Goal: Task Accomplishment & Management: Manage account settings

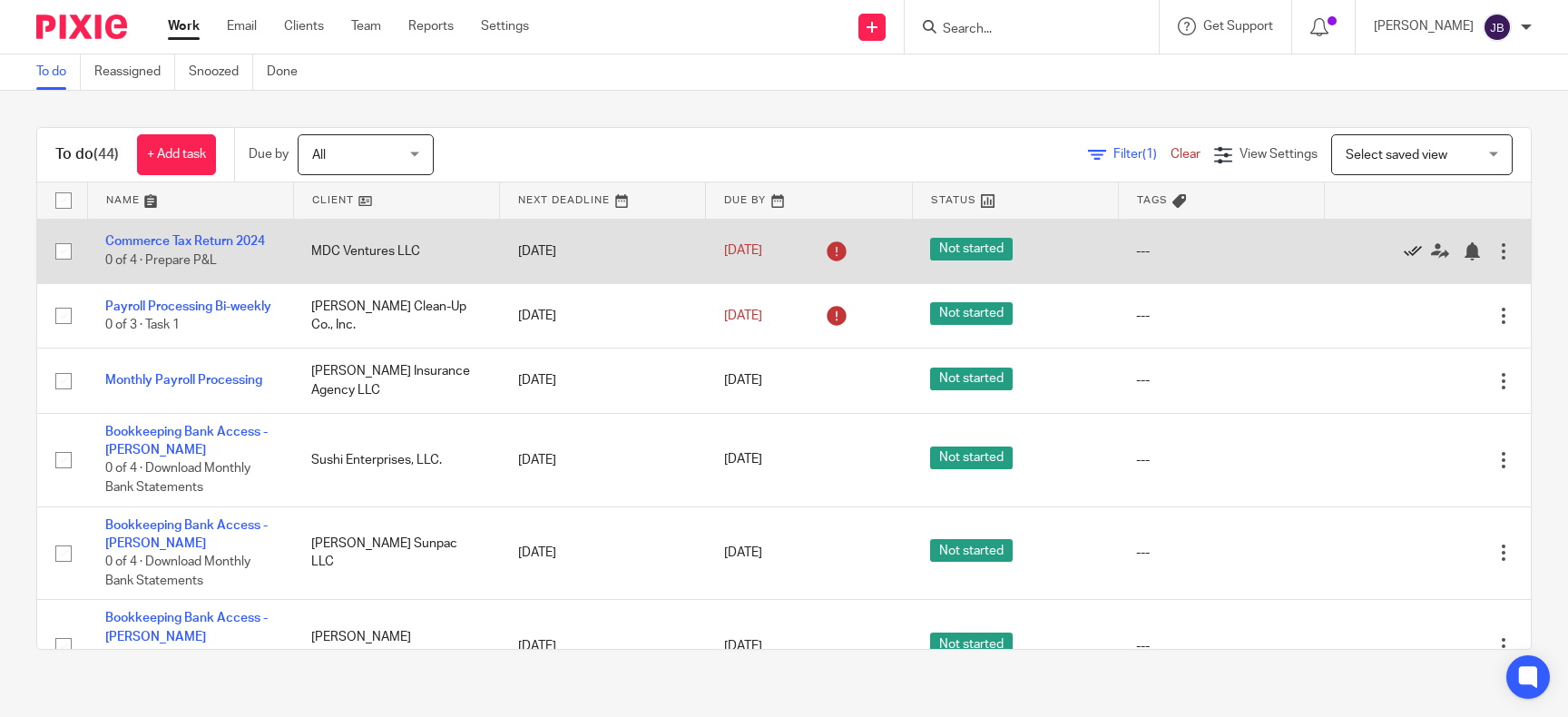
click at [779, 249] on icon at bounding box center [1413, 252] width 18 height 18
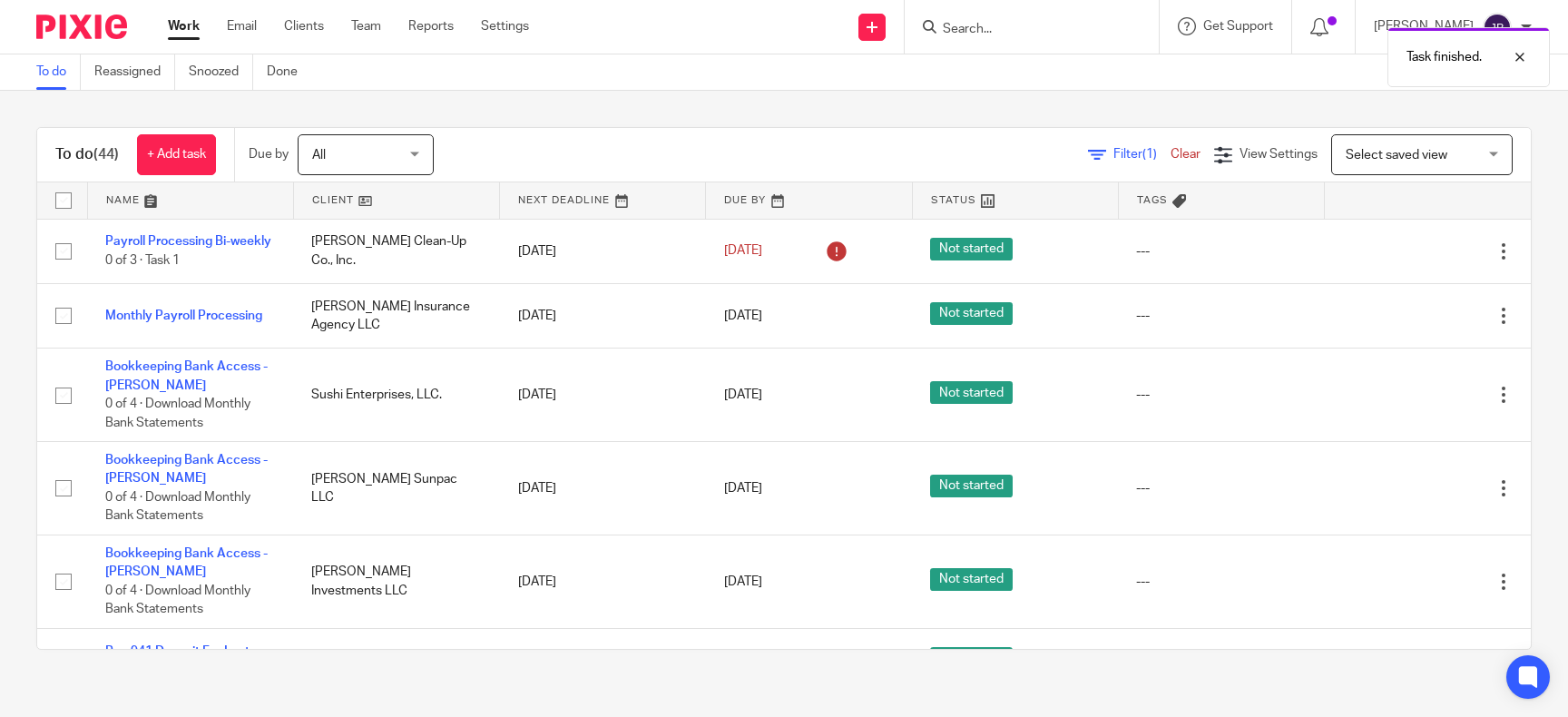
click at [779, 249] on icon at bounding box center [1413, 252] width 18 height 18
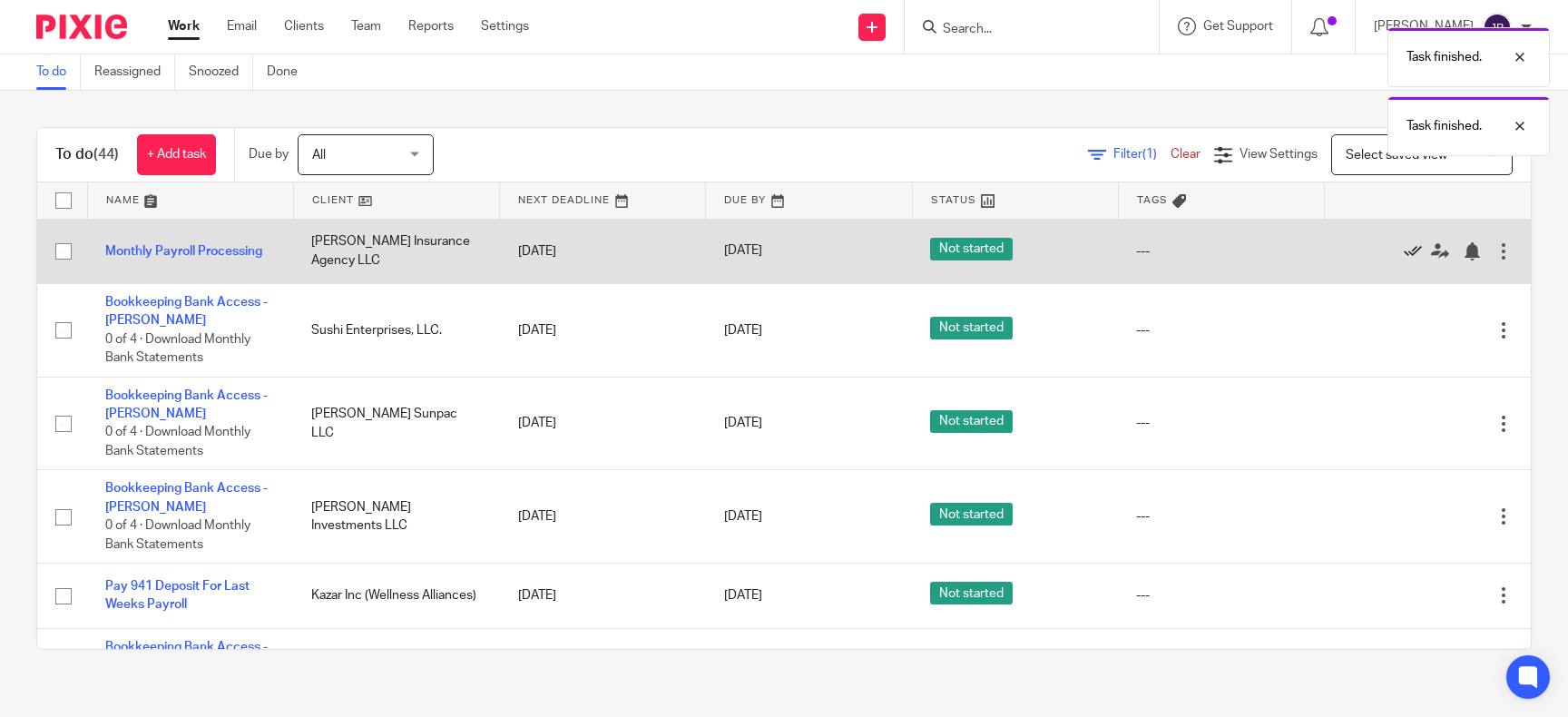
click at [779, 248] on icon at bounding box center [1413, 252] width 18 height 18
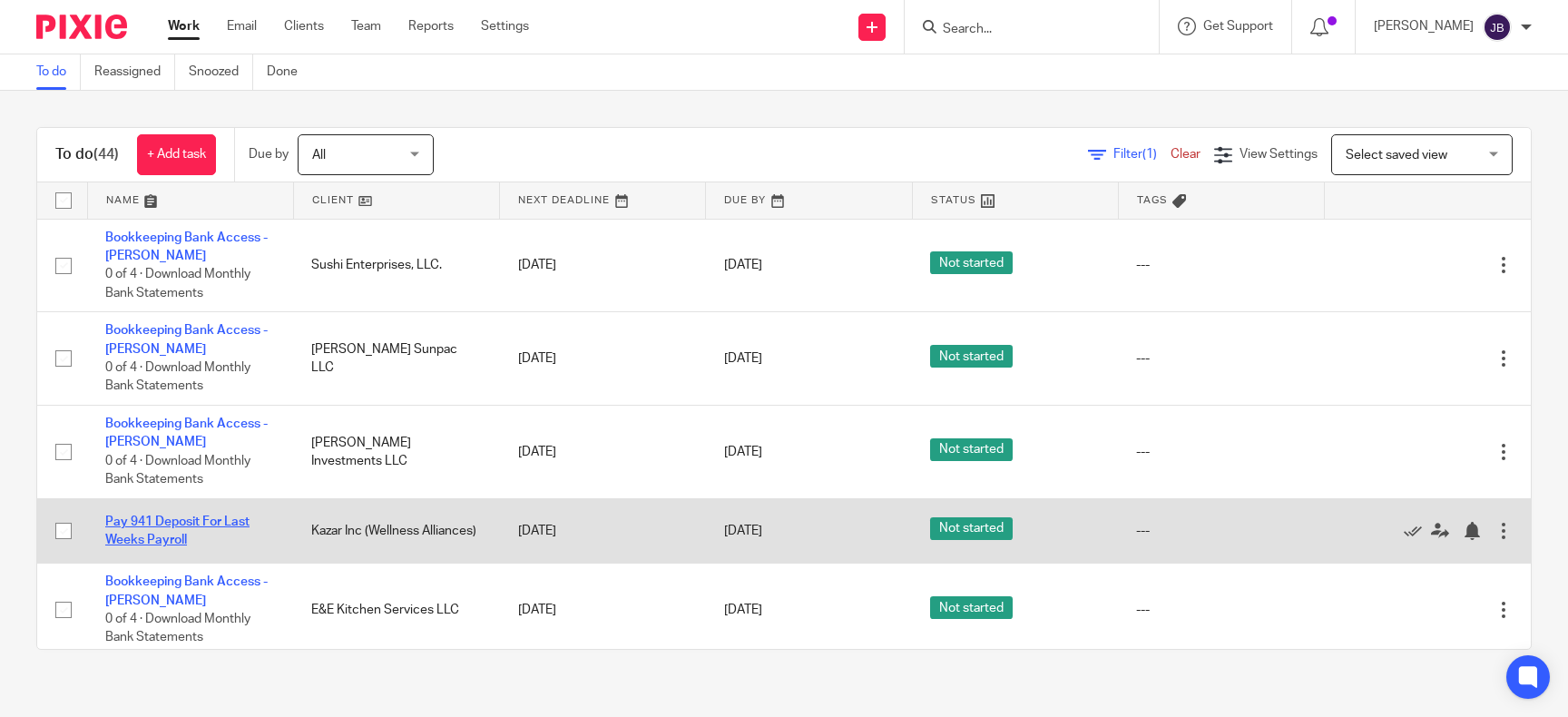
click at [191, 523] on link "Pay 941 Deposit For Last Weeks Payroll" at bounding box center [177, 532] width 144 height 31
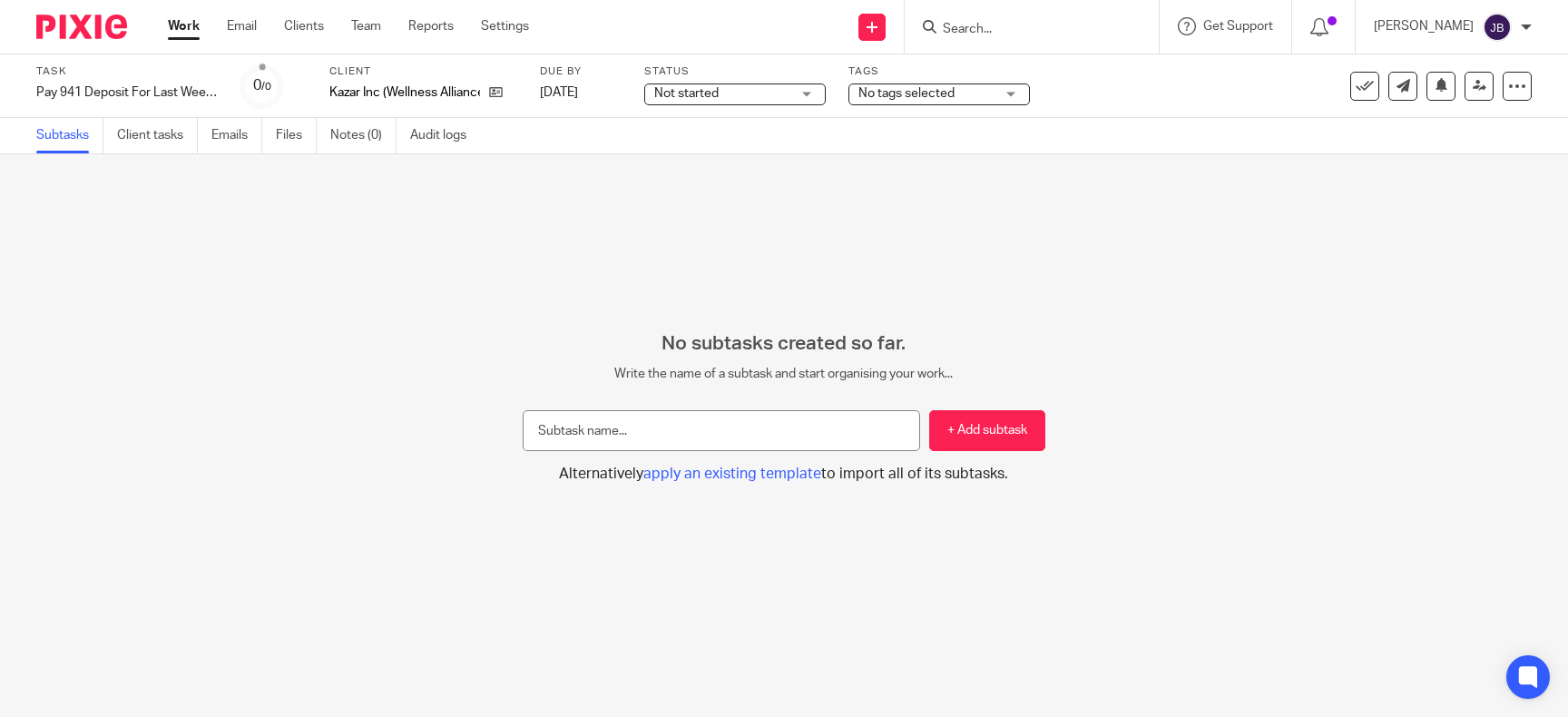
click at [816, 95] on div "Not started Not started" at bounding box center [735, 95] width 182 height 22
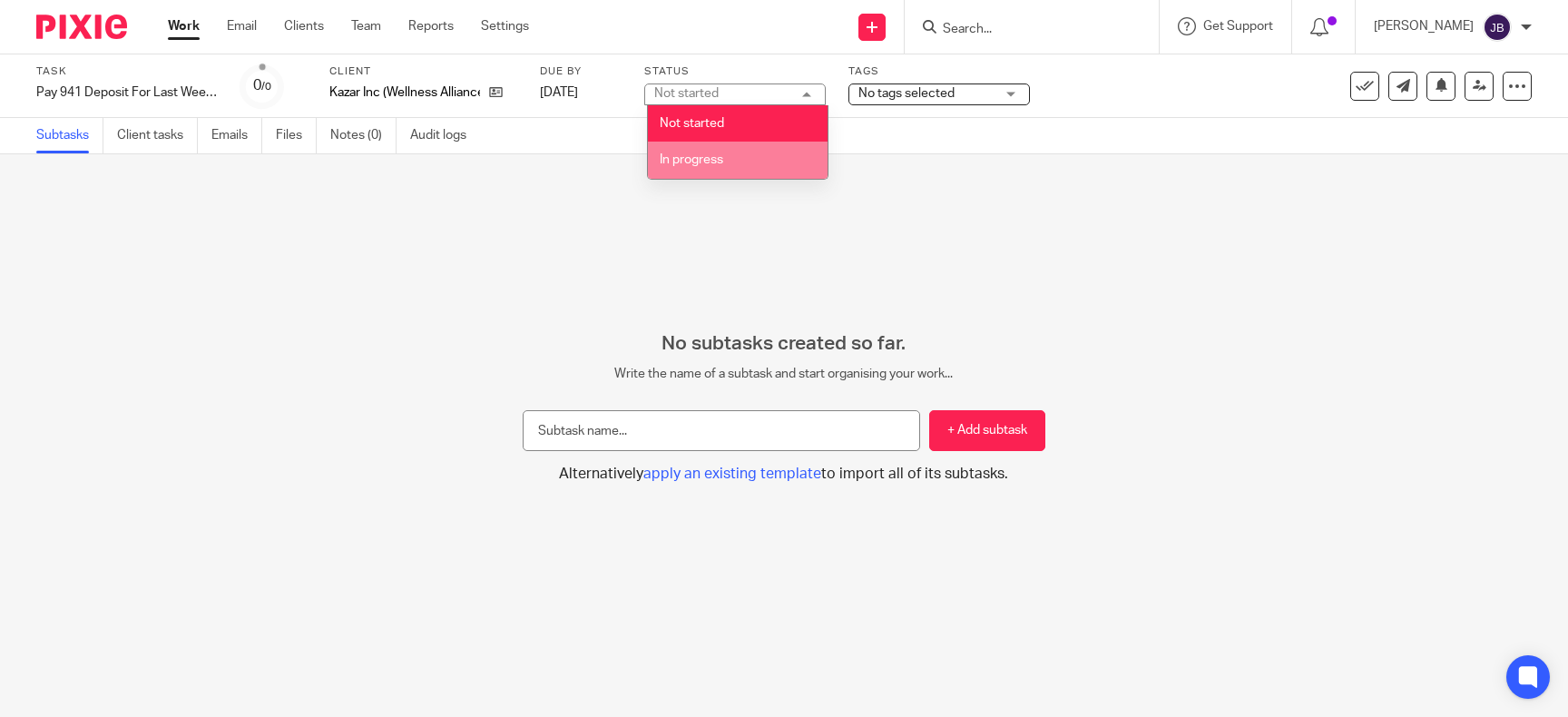
click at [1183, 160] on div "No subtasks created so far. Write the name of a subtask and start organising yo…" at bounding box center [784, 435] width 1568 height 563
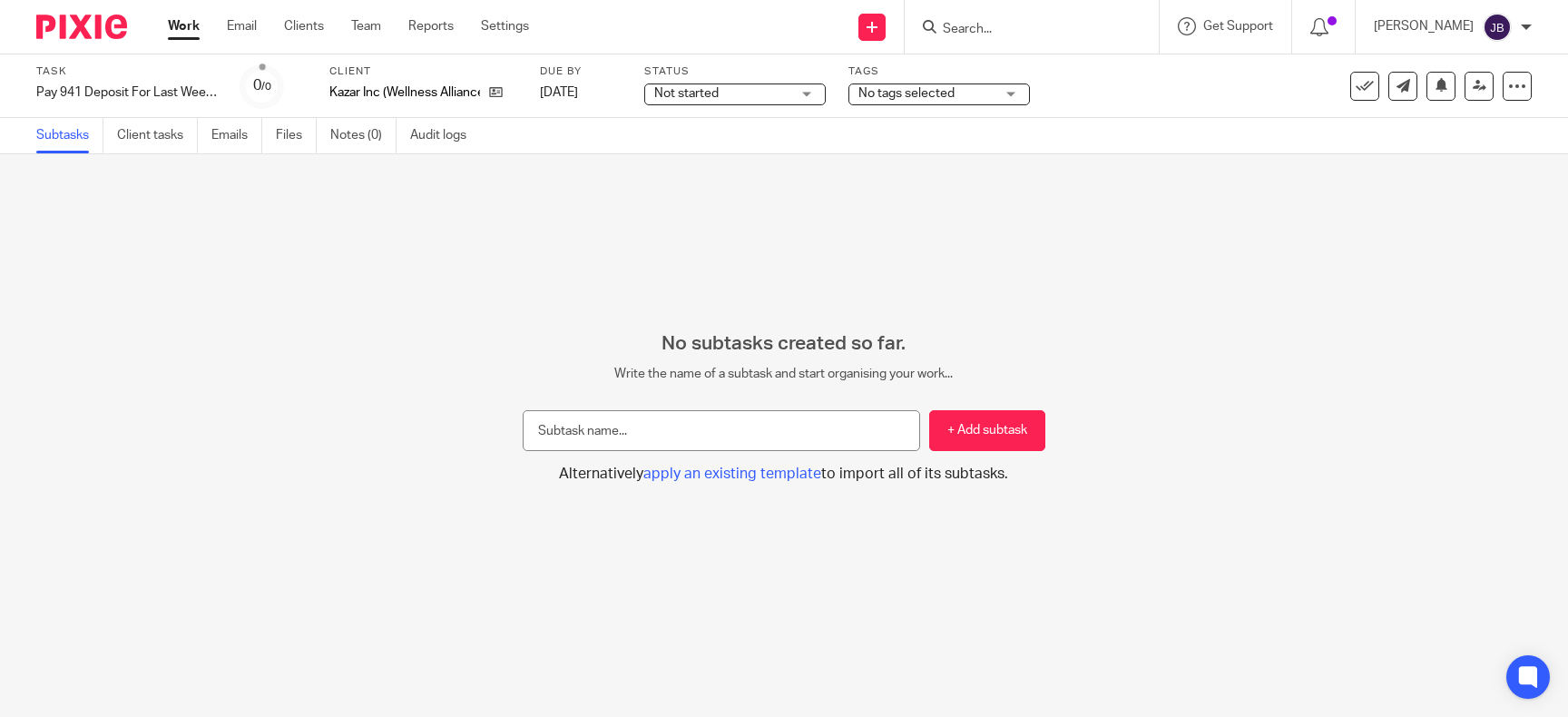
click at [1020, 86] on div "No tags selected" at bounding box center [940, 95] width 182 height 22
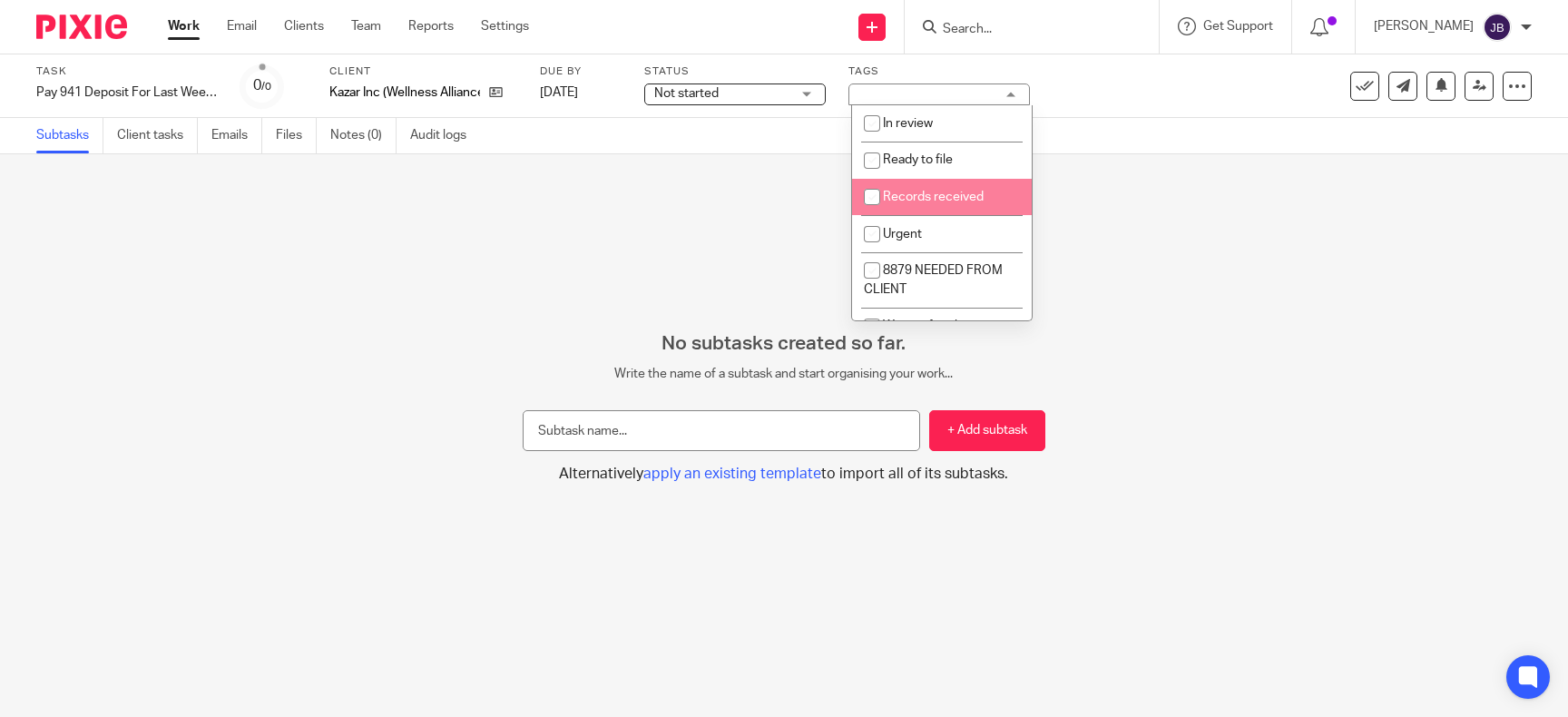
scroll to position [147, 0]
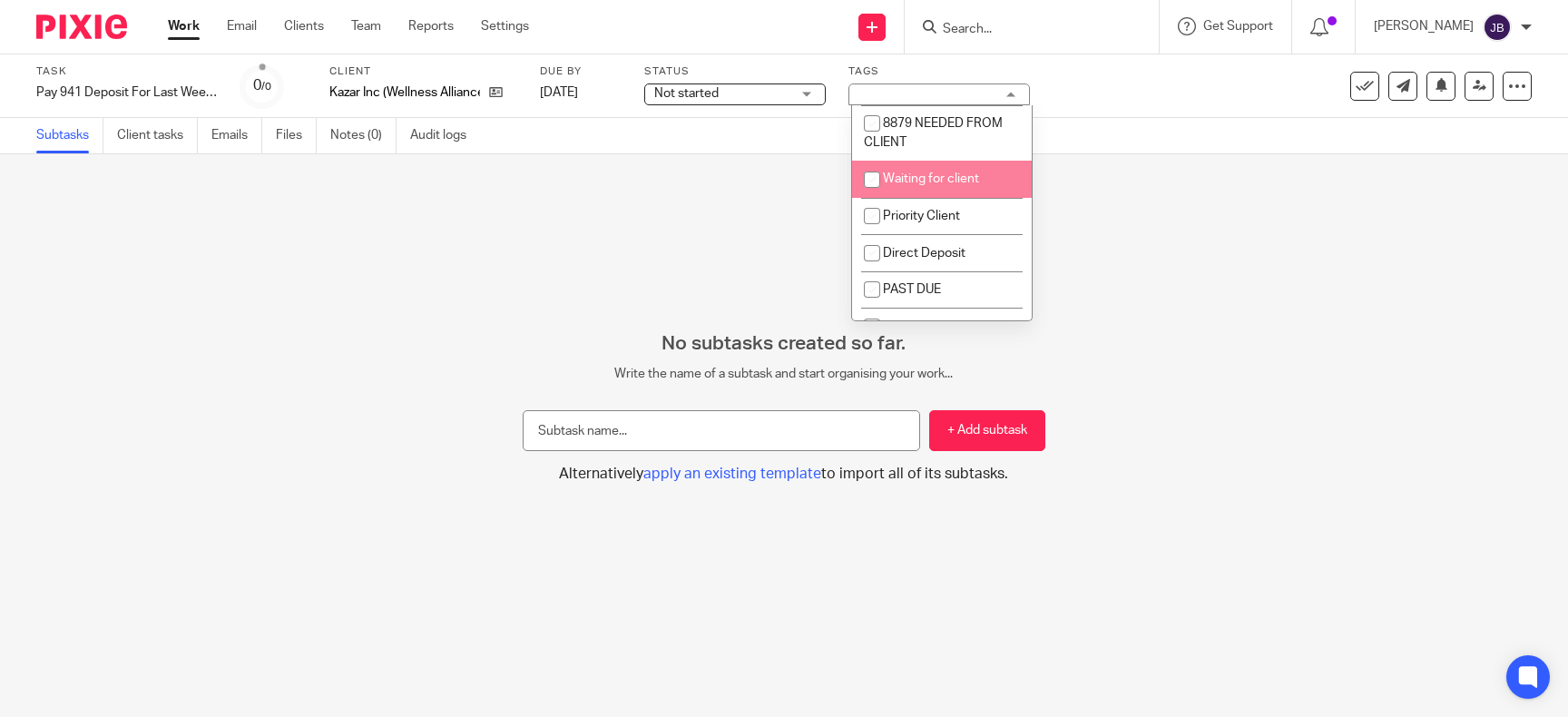
click at [965, 182] on span "Waiting for client" at bounding box center [930, 179] width 96 height 13
checkbox input "true"
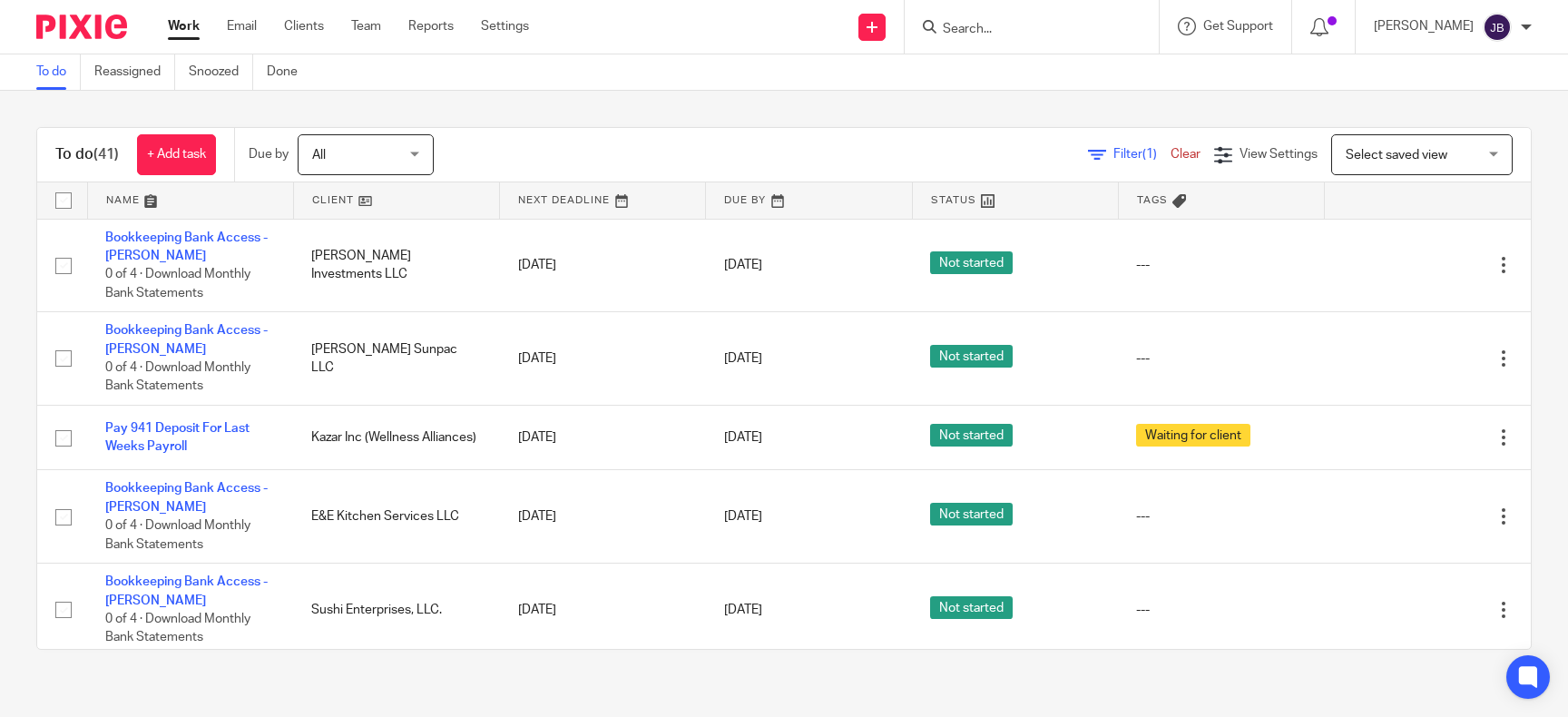
click at [1008, 22] on input "Search" at bounding box center [1023, 30] width 163 height 17
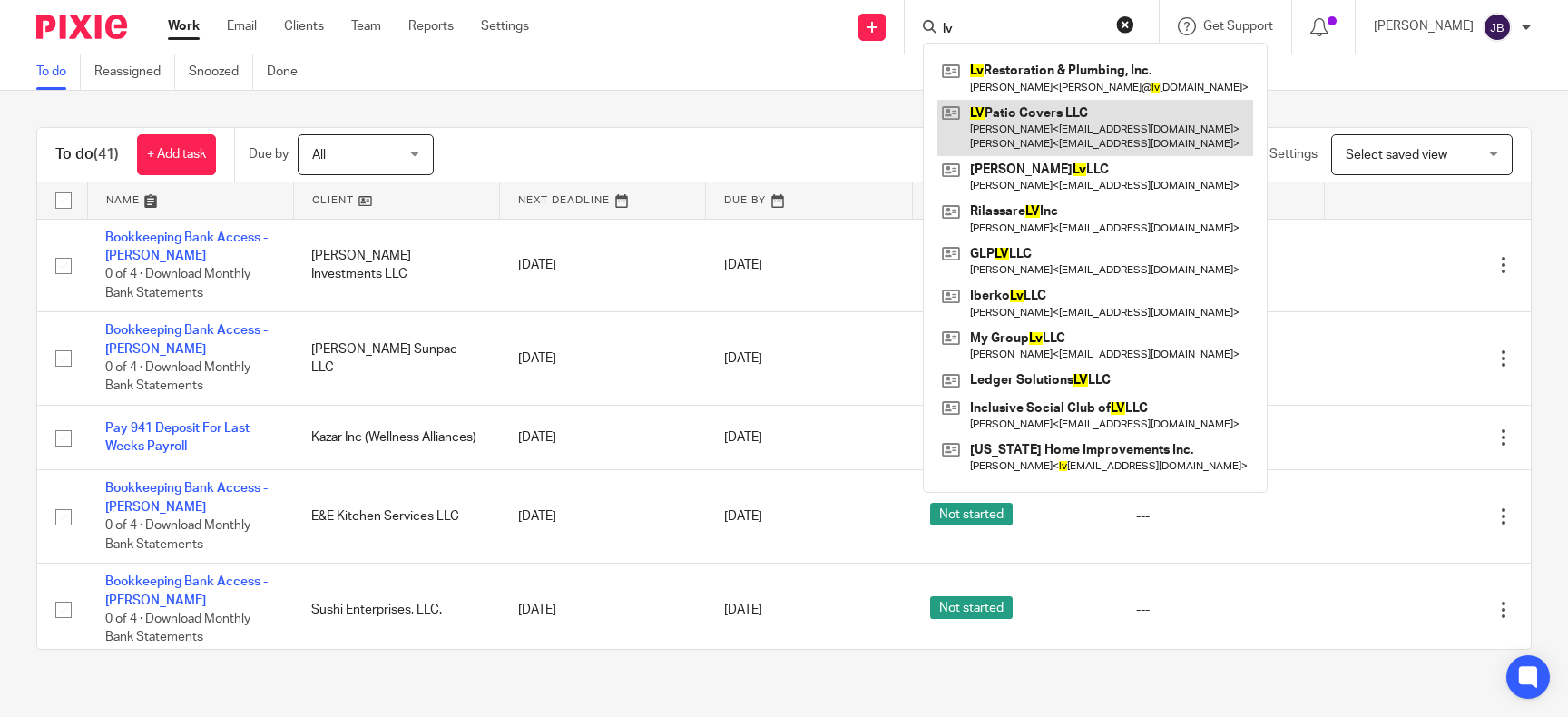
type input "lv"
click at [1044, 132] on link at bounding box center [1095, 128] width 316 height 56
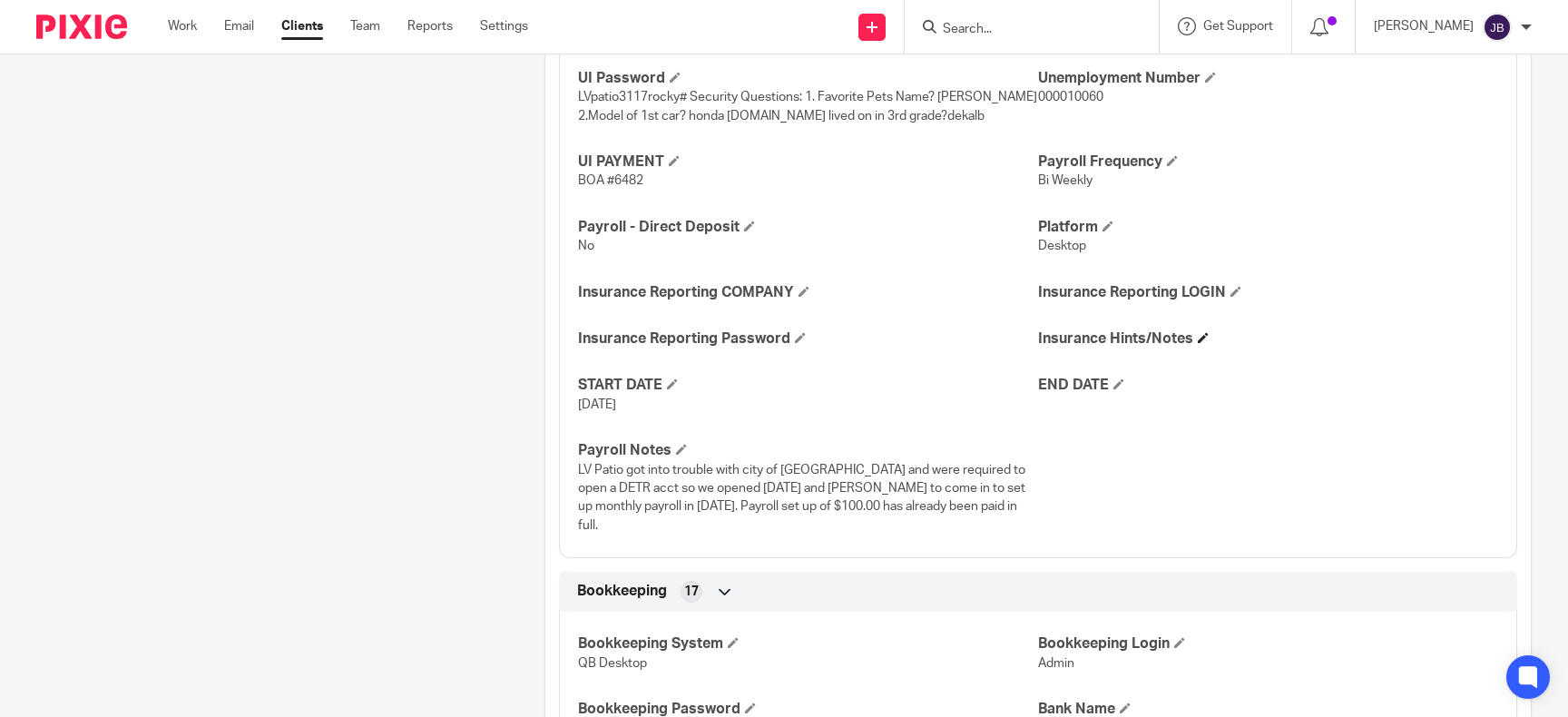
scroll to position [1667, 0]
